Goal: Task Accomplishment & Management: Use online tool/utility

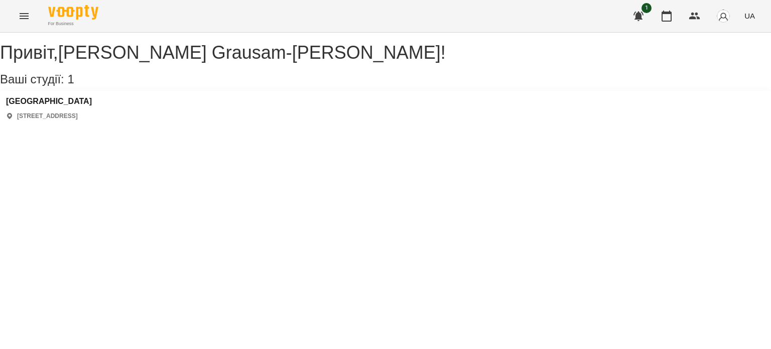
click at [432, 16] on icon "button" at bounding box center [639, 17] width 10 height 10
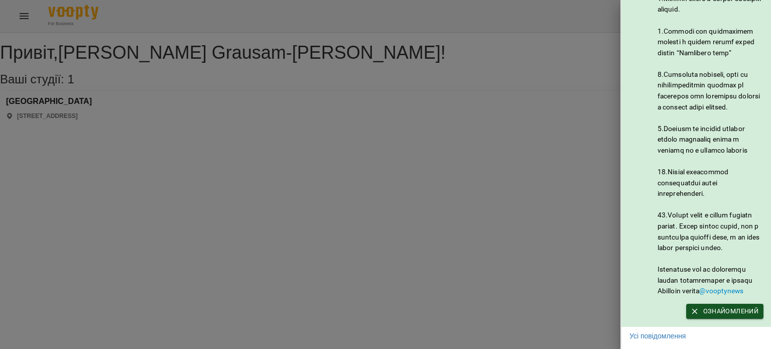
scroll to position [493, 0]
click at [432, 306] on span "Ознайомлений" at bounding box center [724, 311] width 67 height 11
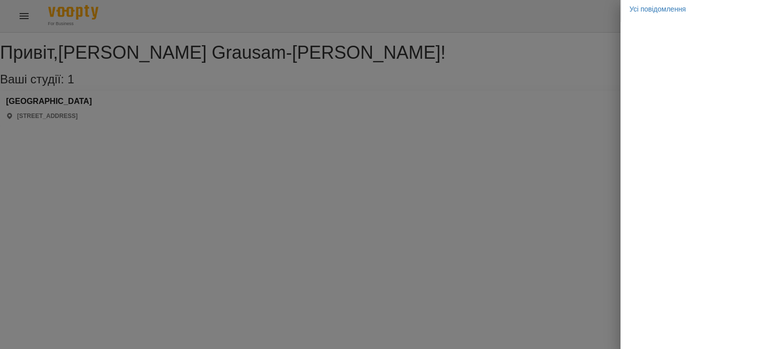
scroll to position [0, 0]
click at [360, 138] on div at bounding box center [385, 174] width 771 height 349
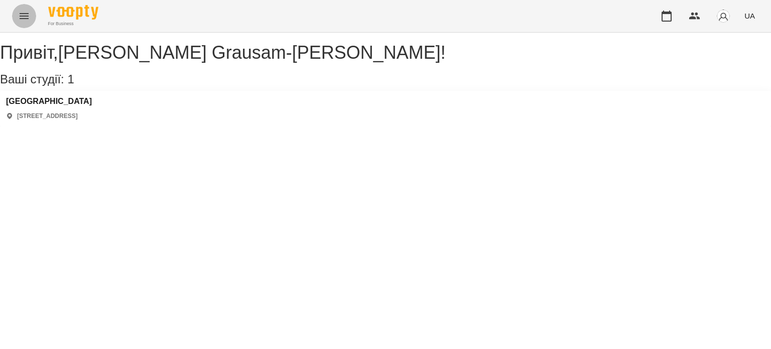
click at [21, 16] on icon "Menu" at bounding box center [24, 16] width 12 height 12
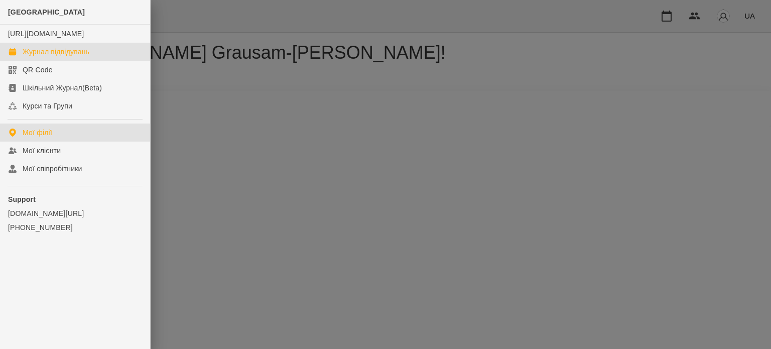
click at [65, 57] on div "Журнал відвідувань" at bounding box center [56, 52] width 67 height 10
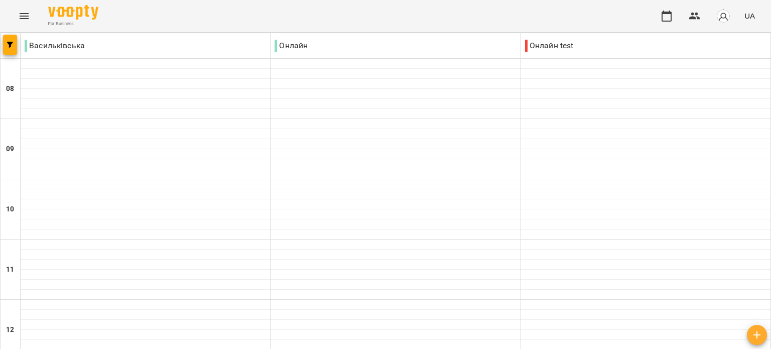
scroll to position [621, 0]
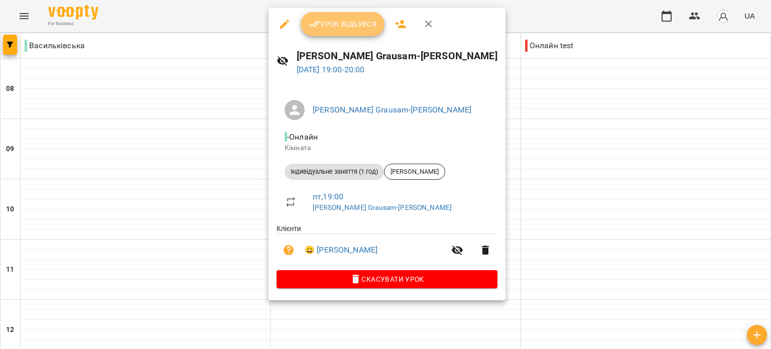
click at [330, 32] on button "Урок відбувся" at bounding box center [343, 24] width 84 height 24
